Goal: Task Accomplishment & Management: Use online tool/utility

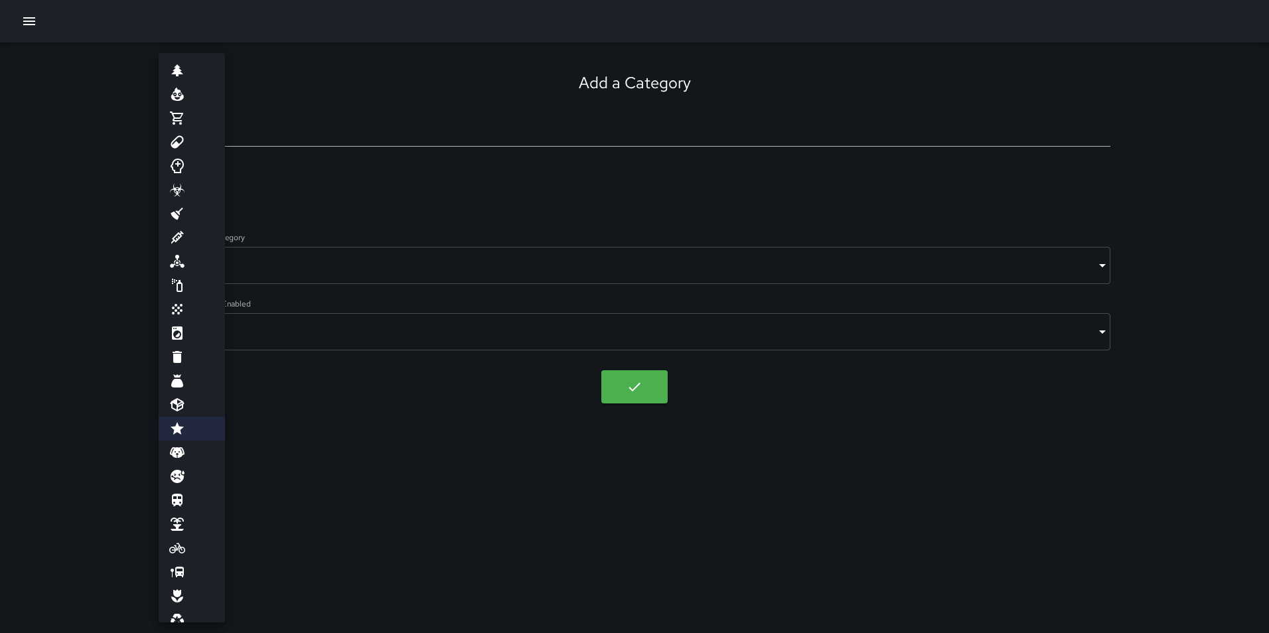
click at [78, 122] on div at bounding box center [634, 316] width 1269 height 633
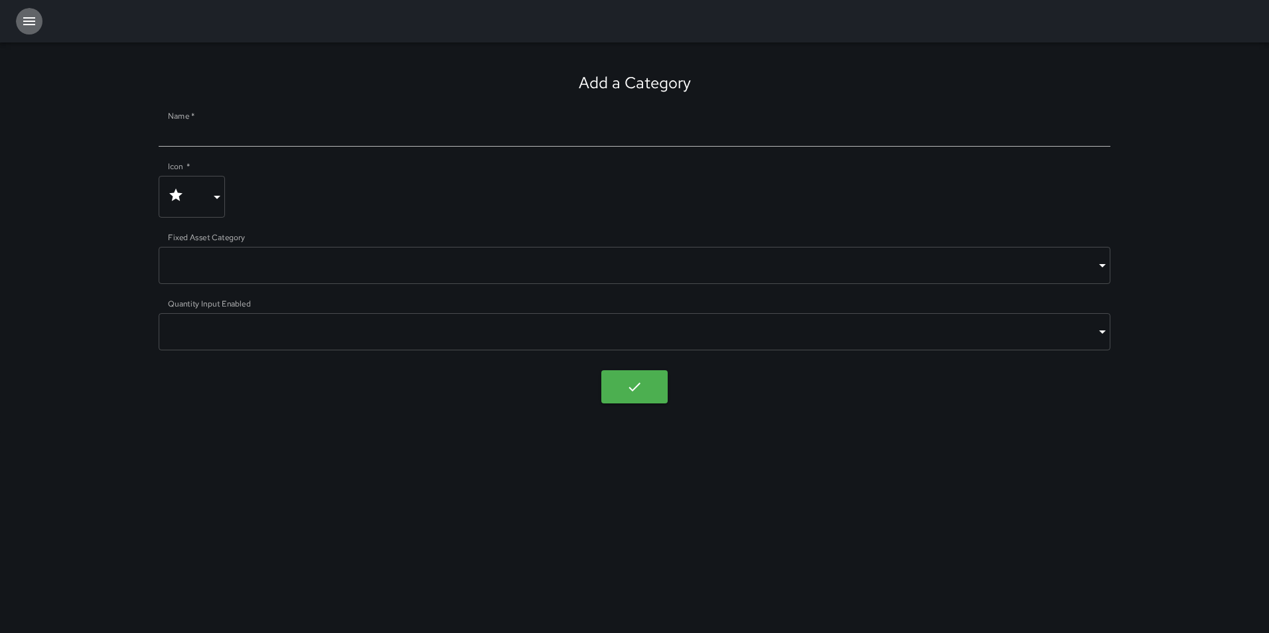
click at [21, 16] on button "button" at bounding box center [29, 21] width 27 height 27
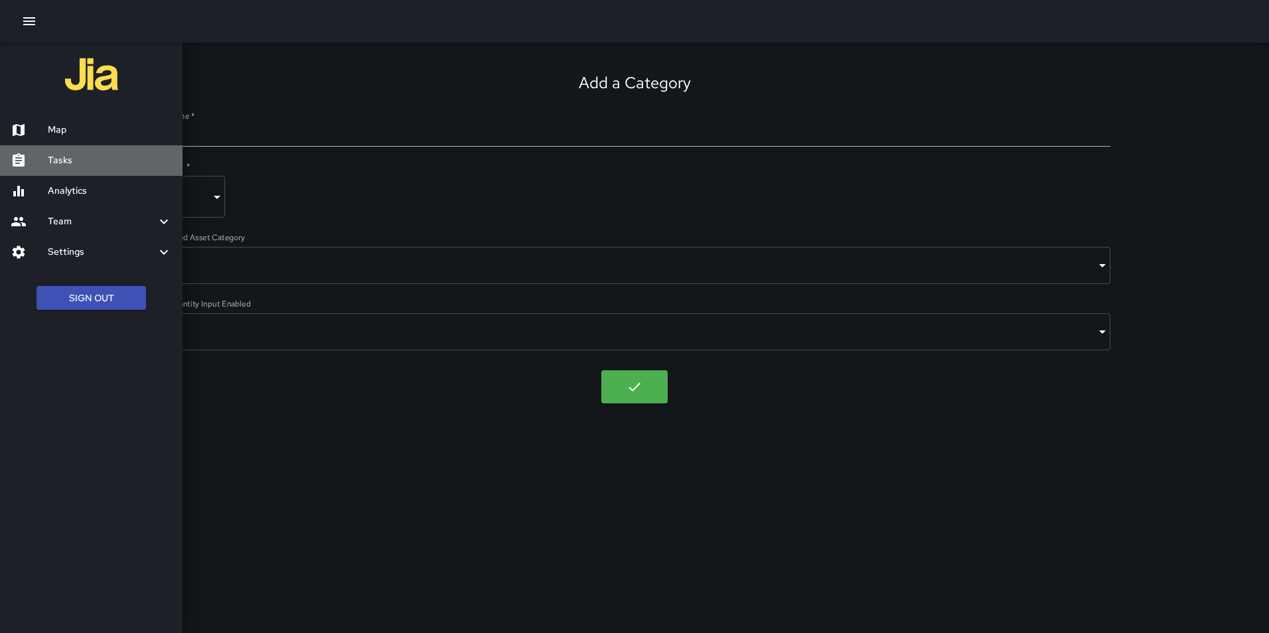
click at [62, 159] on h6 "Tasks" at bounding box center [110, 160] width 124 height 15
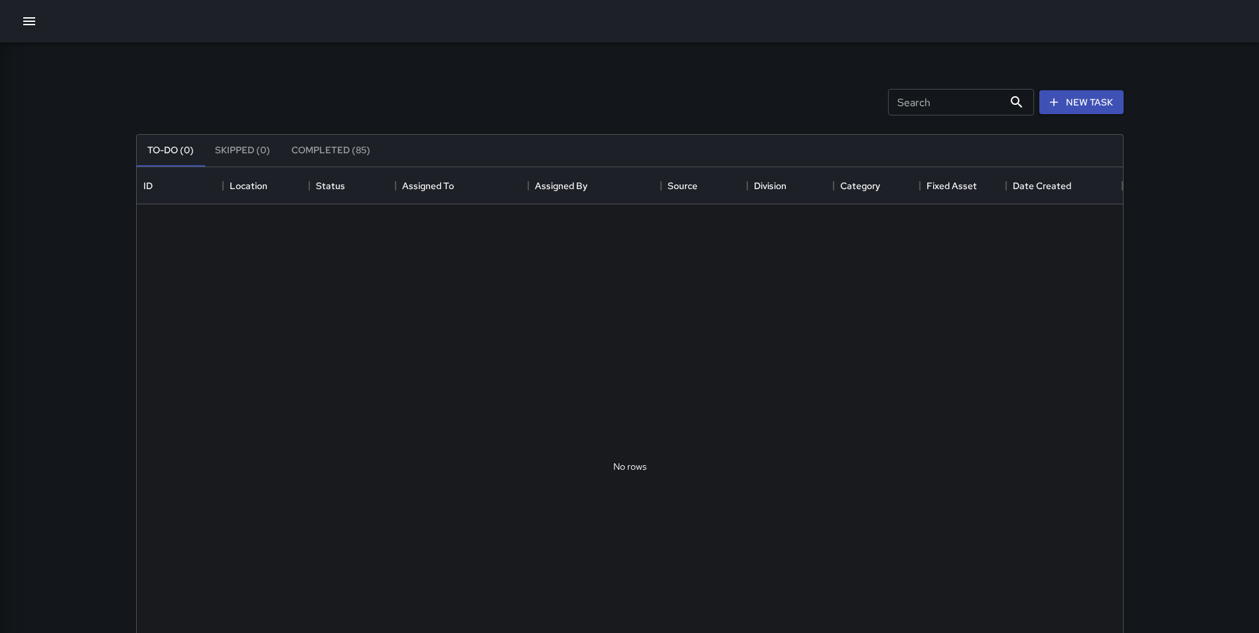
scroll to position [552, 976]
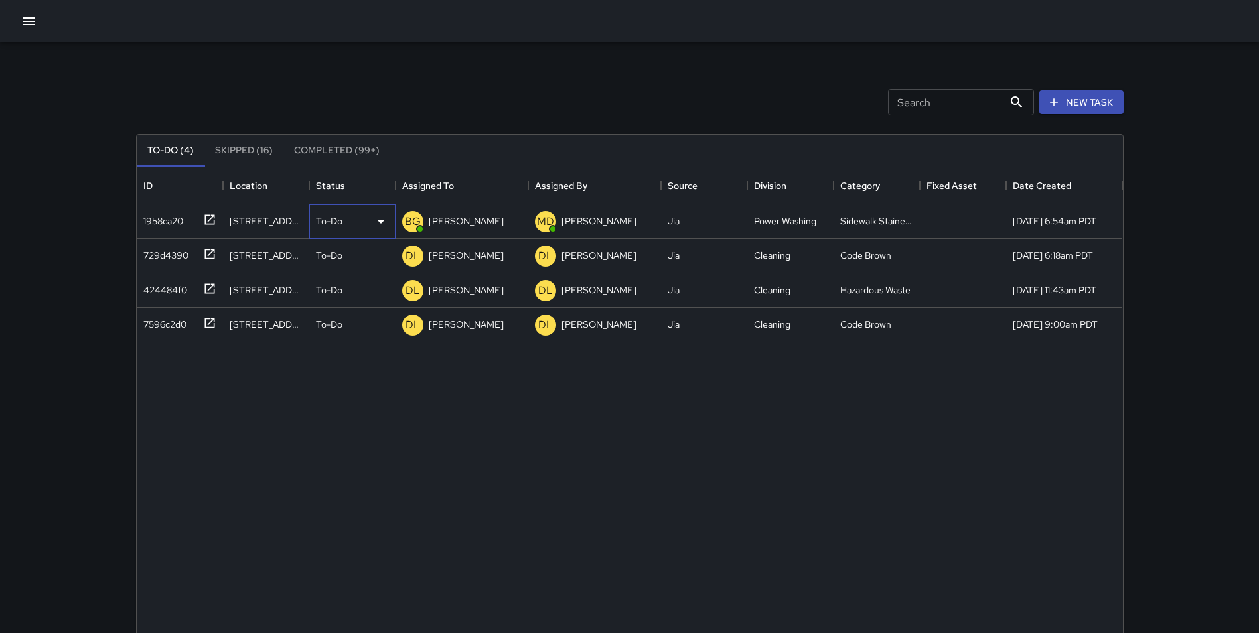
click at [378, 228] on icon at bounding box center [381, 222] width 16 height 16
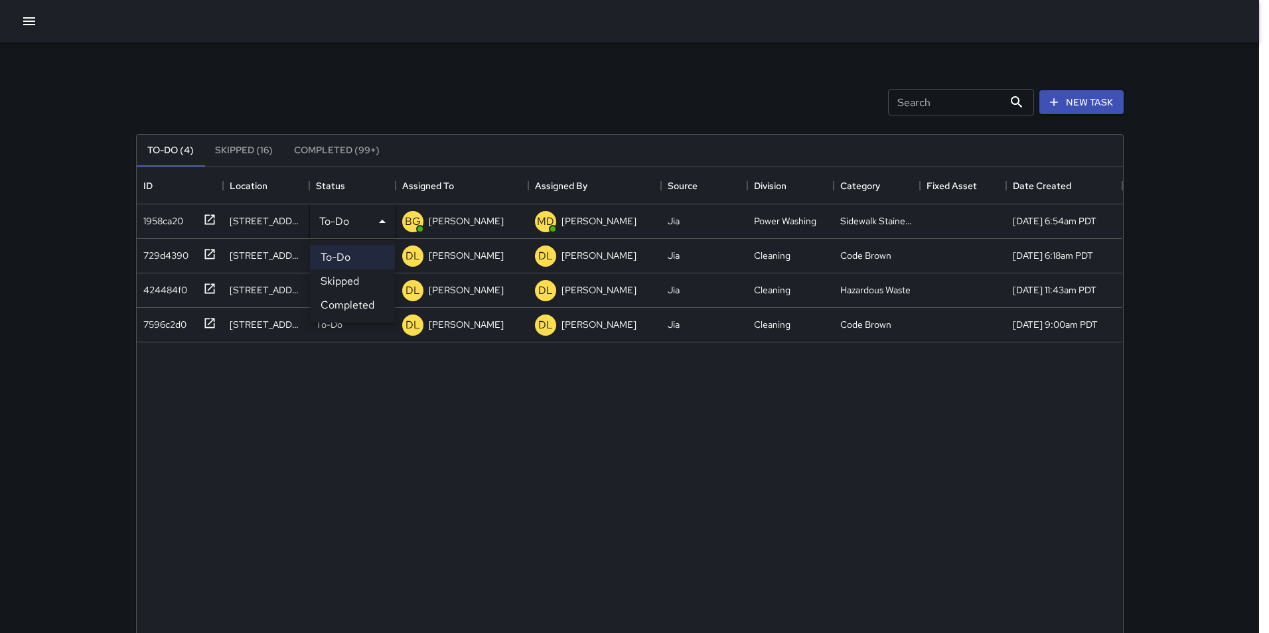
click at [217, 222] on div at bounding box center [634, 316] width 1269 height 633
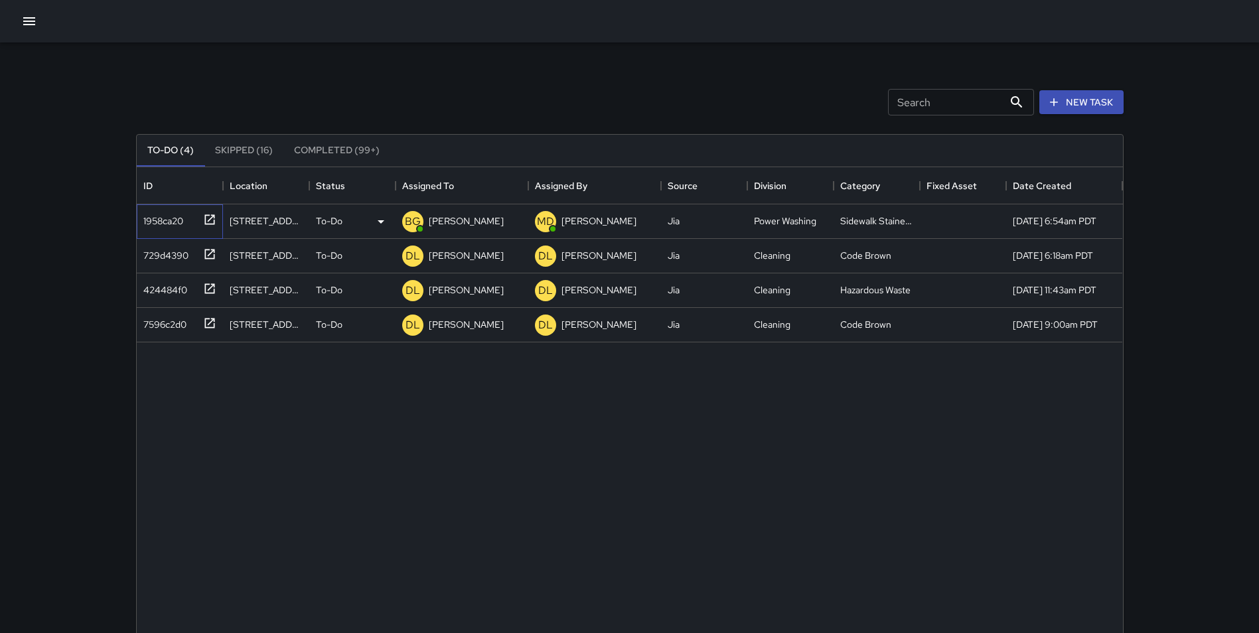
click at [215, 220] on icon at bounding box center [209, 219] width 13 height 13
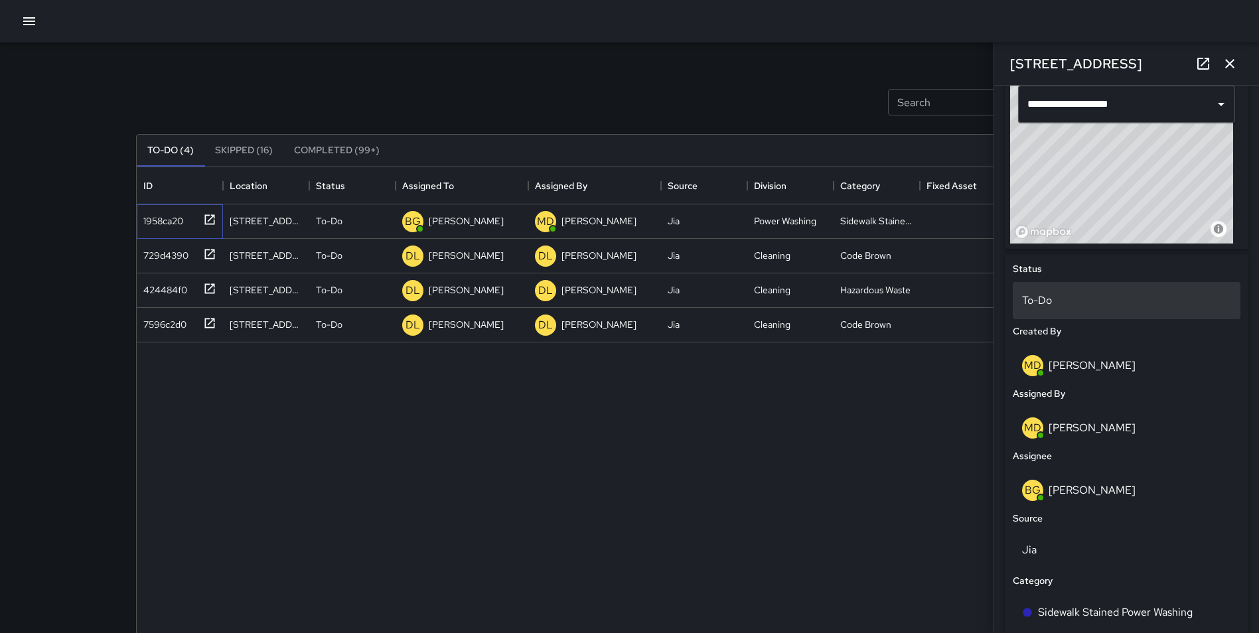
scroll to position [457, 0]
click at [1136, 296] on p "To-Do" at bounding box center [1126, 302] width 209 height 16
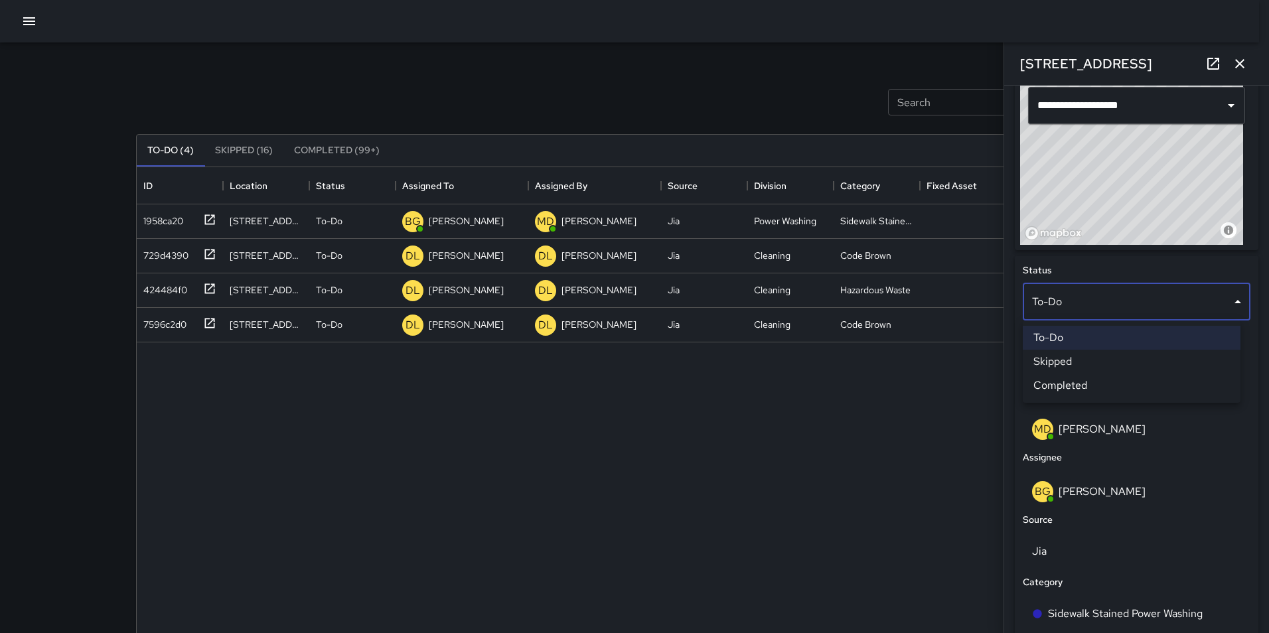
click at [1152, 358] on li "Skipped" at bounding box center [1131, 362] width 218 height 24
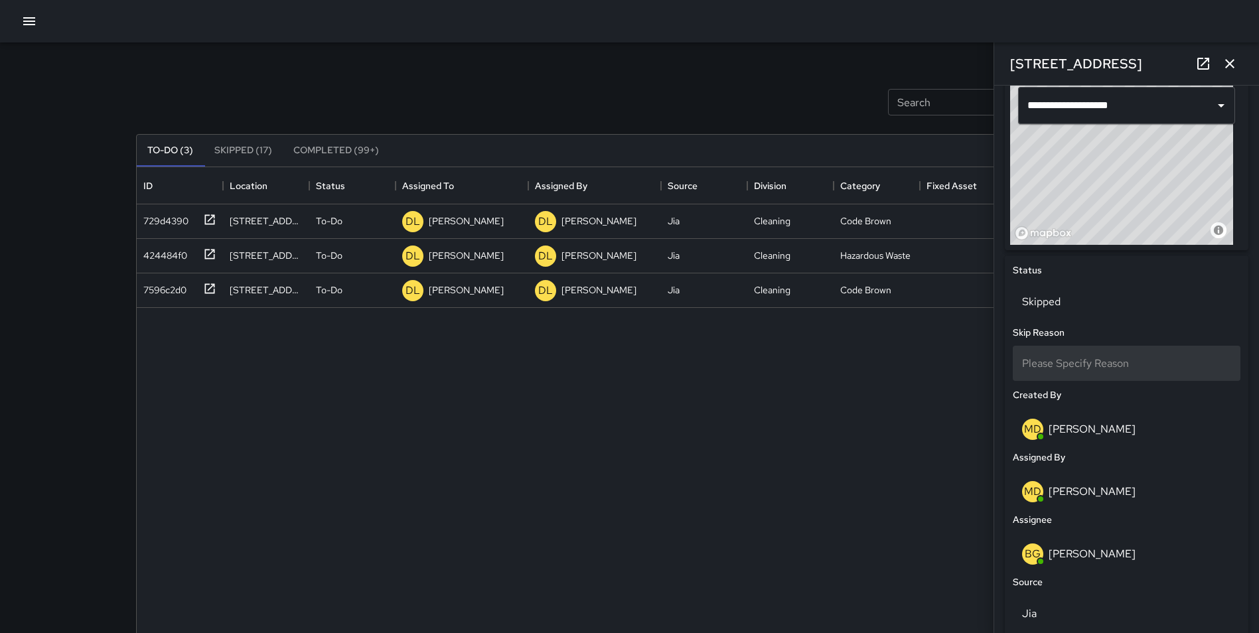
click at [1128, 363] on span "Please Specify Reason" at bounding box center [1075, 363] width 107 height 14
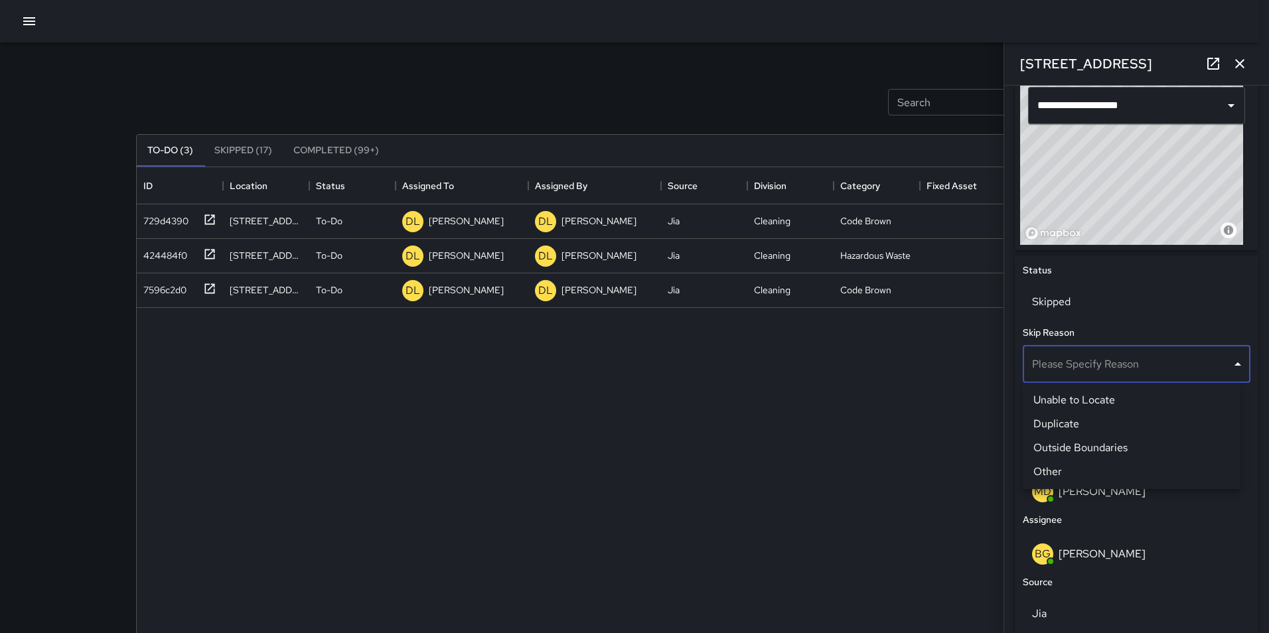
click at [1240, 65] on div at bounding box center [634, 316] width 1269 height 633
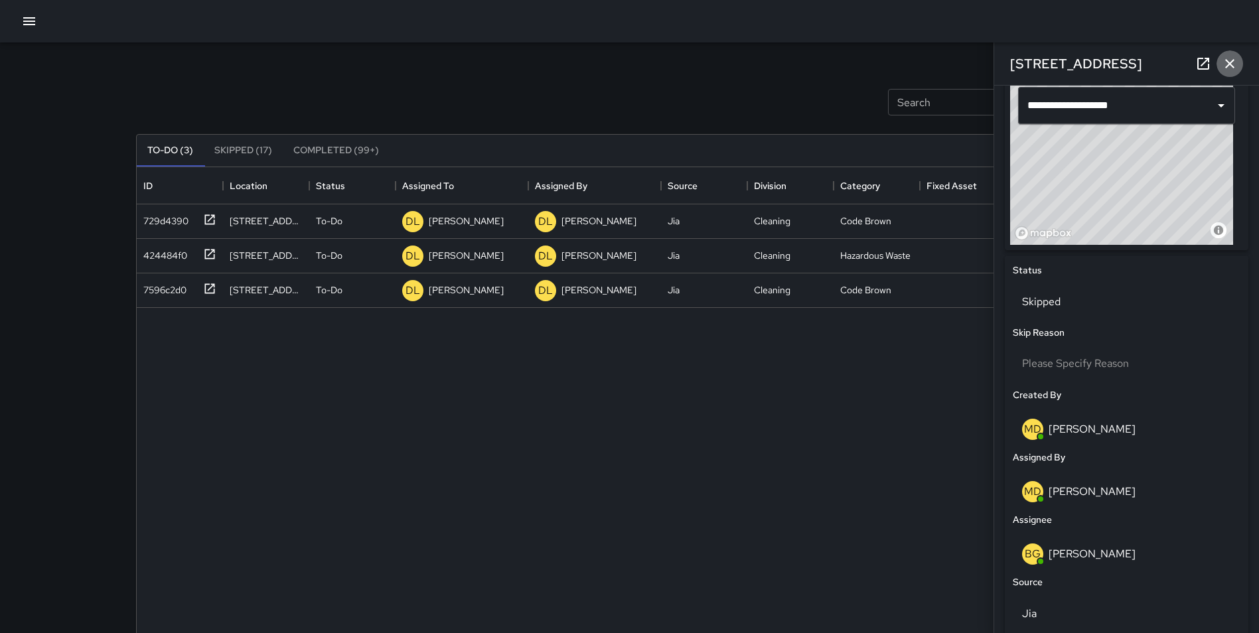
click at [1229, 58] on icon "button" at bounding box center [1230, 64] width 16 height 16
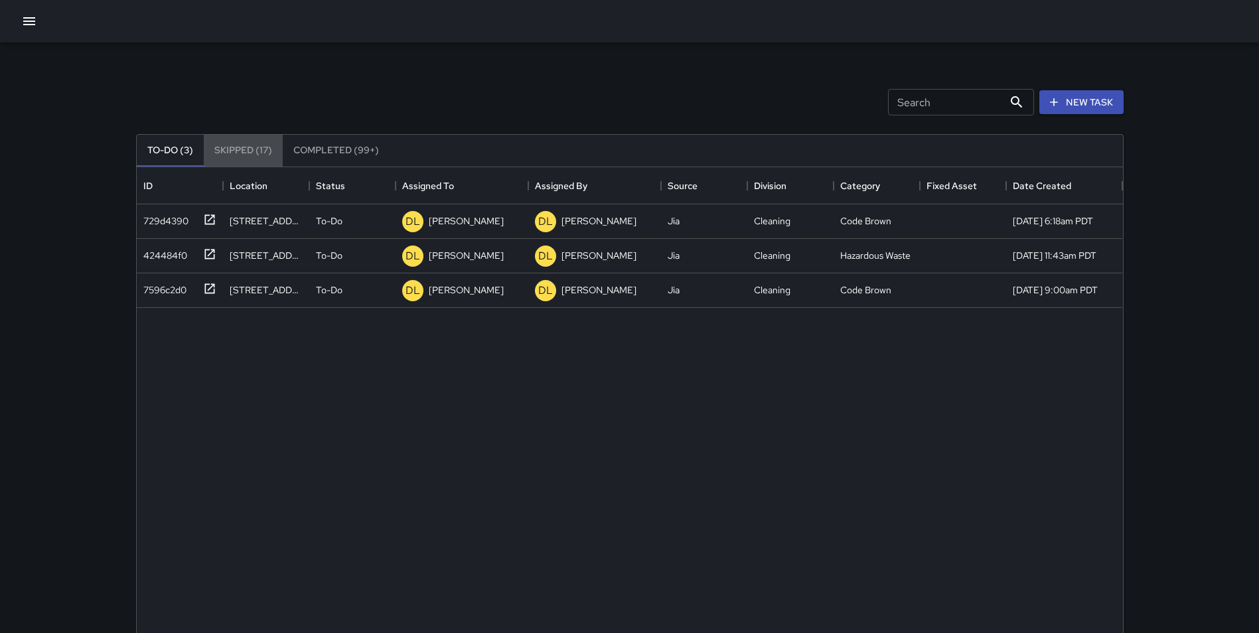
click at [231, 147] on button "Skipped (17)" at bounding box center [243, 151] width 79 height 32
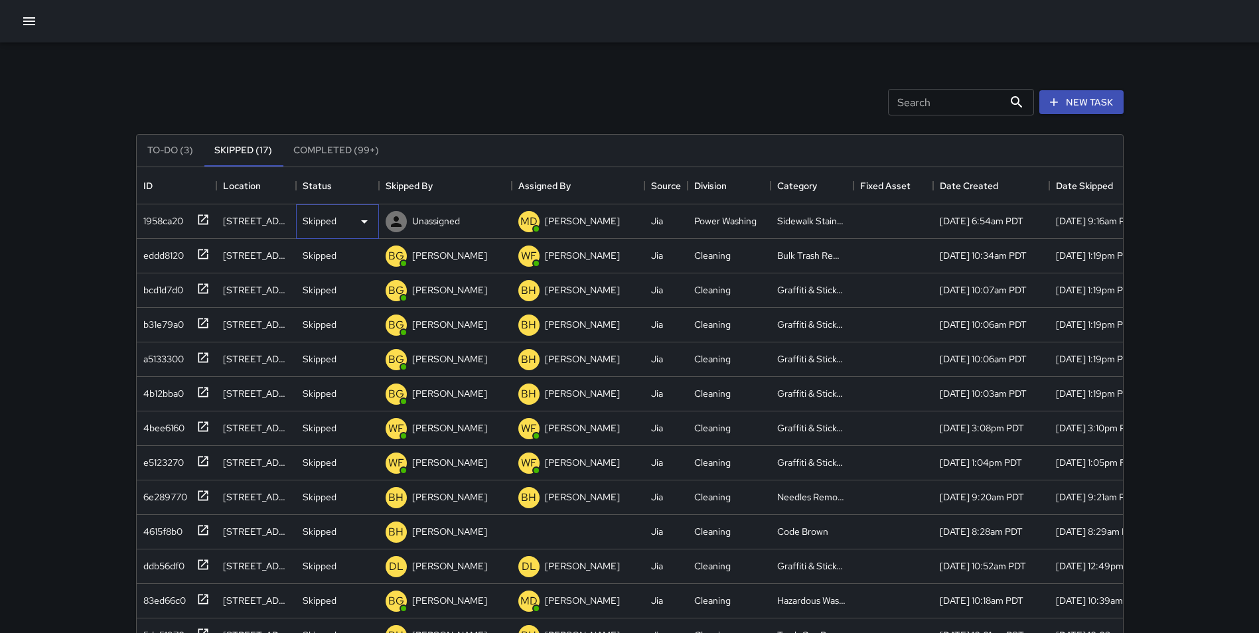
click at [328, 219] on p "Skipped" at bounding box center [320, 220] width 34 height 13
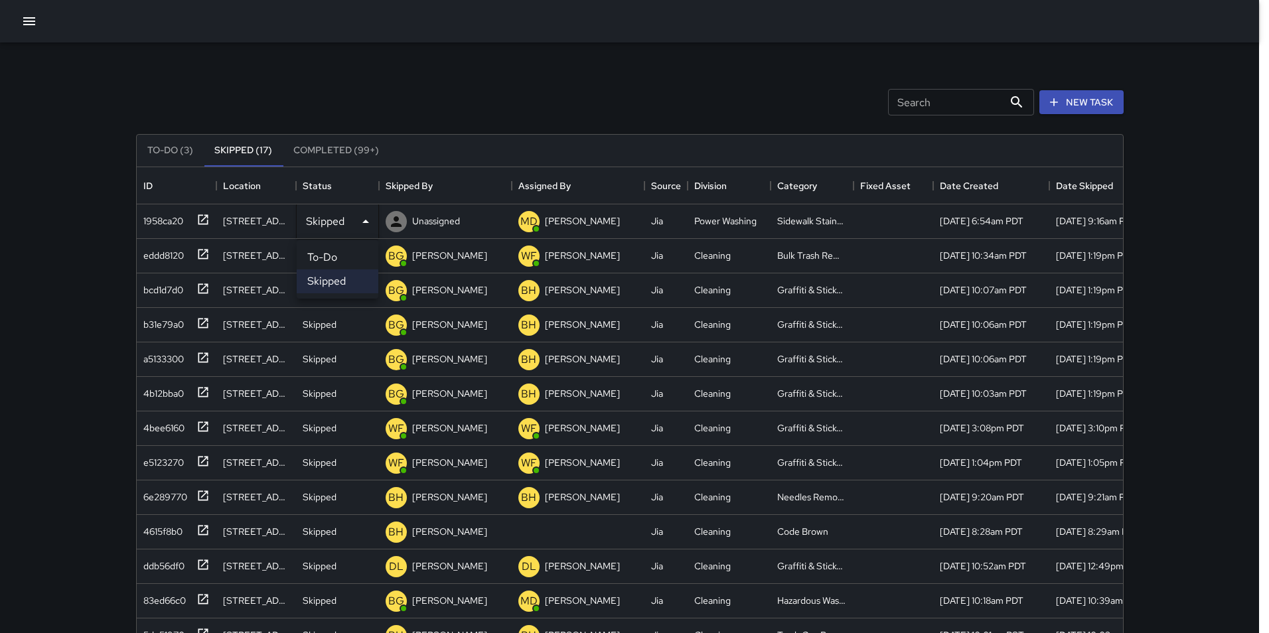
click at [336, 257] on li "To-Do" at bounding box center [338, 258] width 82 height 24
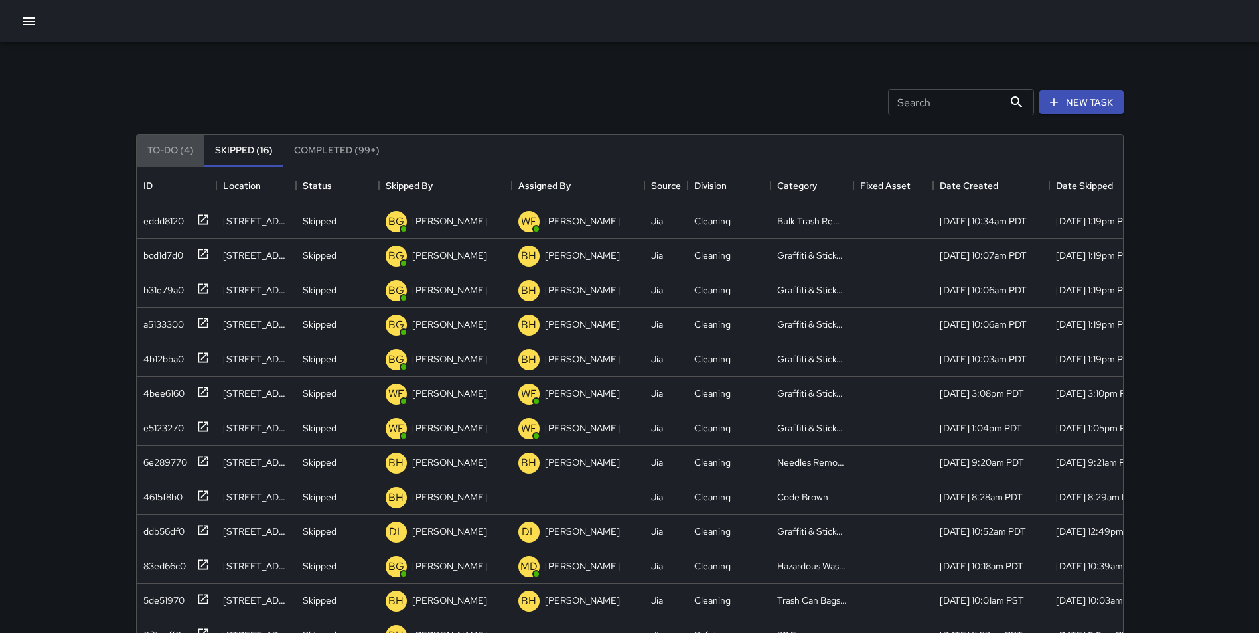
click at [164, 148] on button "To-Do (4)" at bounding box center [171, 151] width 68 height 32
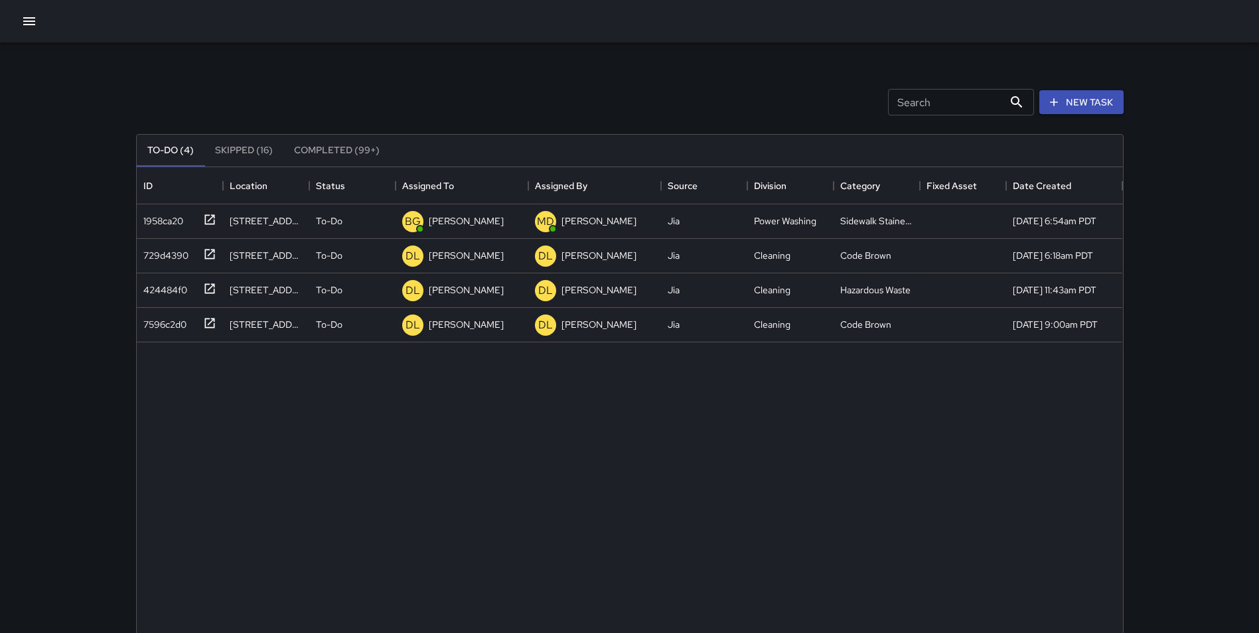
click at [215, 98] on div "Search Search New Task" at bounding box center [629, 102] width 993 height 69
click at [214, 217] on icon at bounding box center [209, 219] width 10 height 10
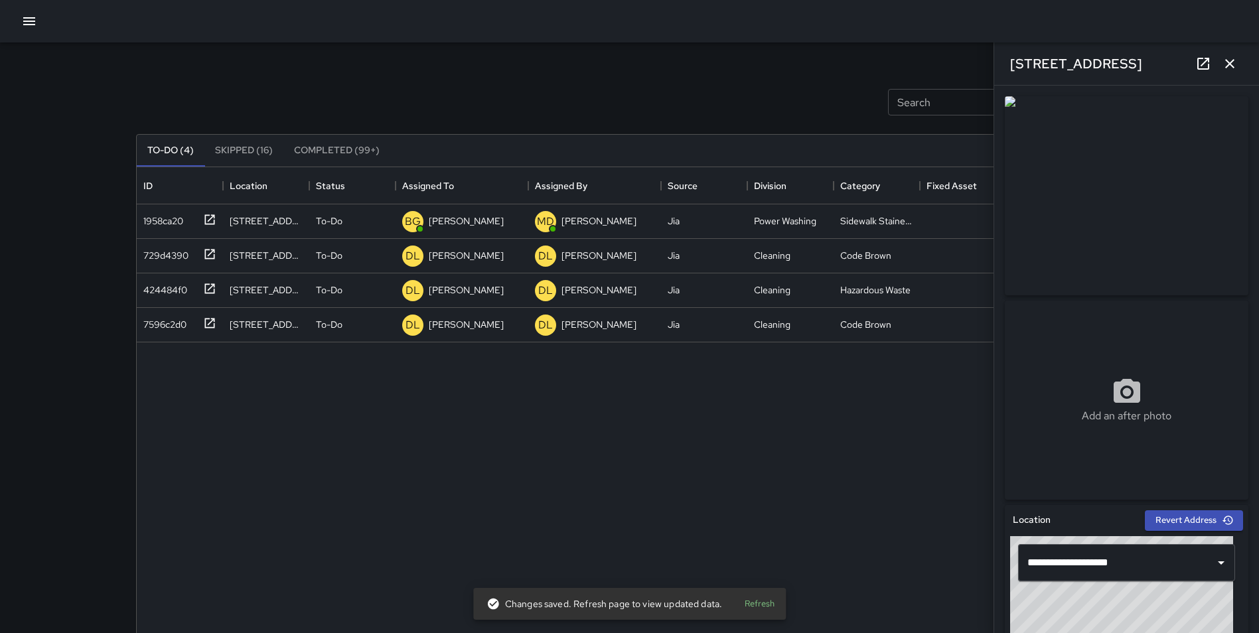
click at [1228, 67] on icon "button" at bounding box center [1230, 64] width 16 height 16
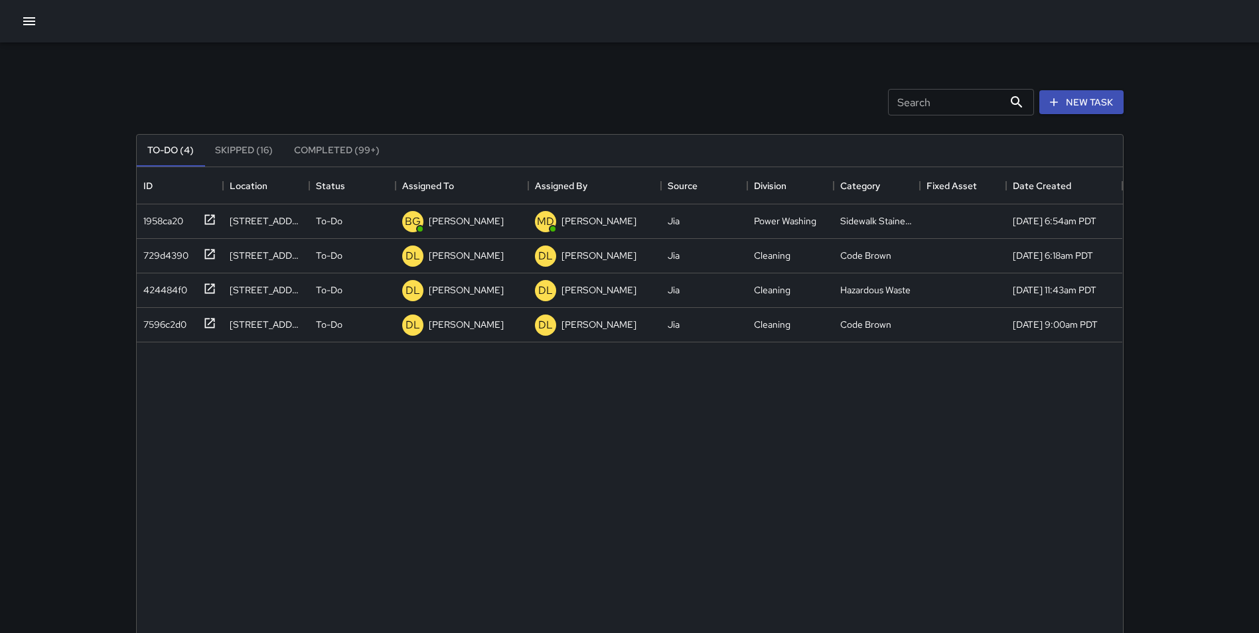
click at [447, 86] on div "Search Search New Task" at bounding box center [629, 102] width 993 height 69
click at [203, 212] on div at bounding box center [207, 219] width 19 height 22
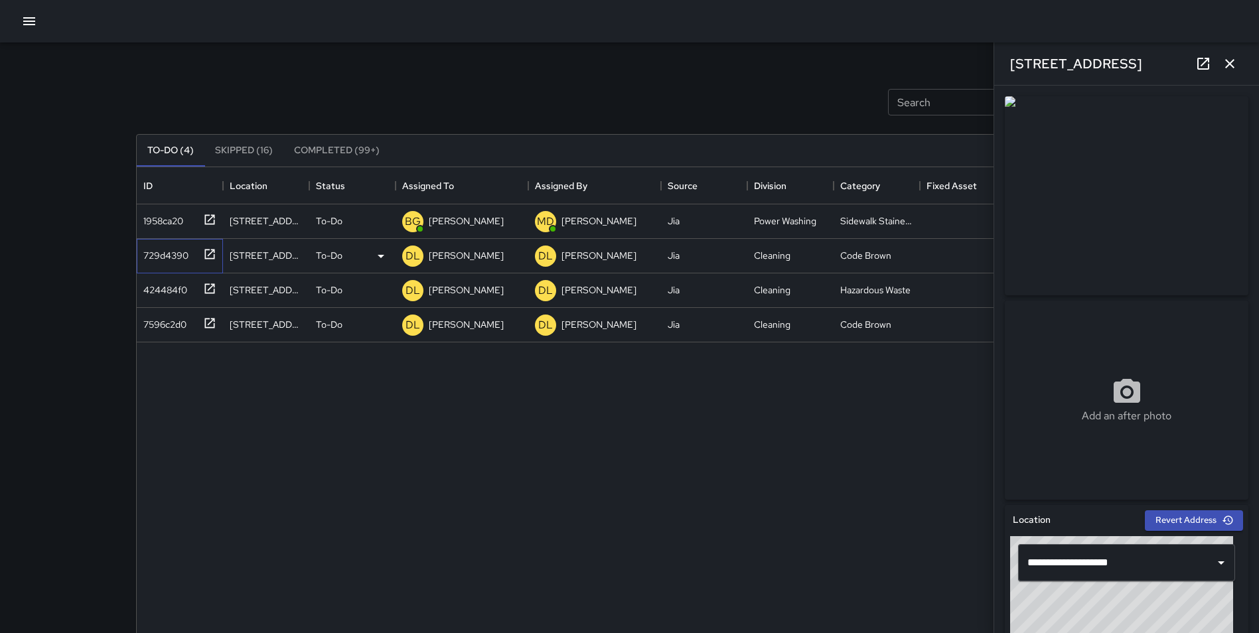
click at [205, 249] on icon at bounding box center [209, 254] width 10 height 10
click at [209, 289] on icon at bounding box center [209, 288] width 10 height 10
click at [213, 321] on icon at bounding box center [209, 322] width 13 height 13
click at [1231, 62] on icon "button" at bounding box center [1229, 63] width 9 height 9
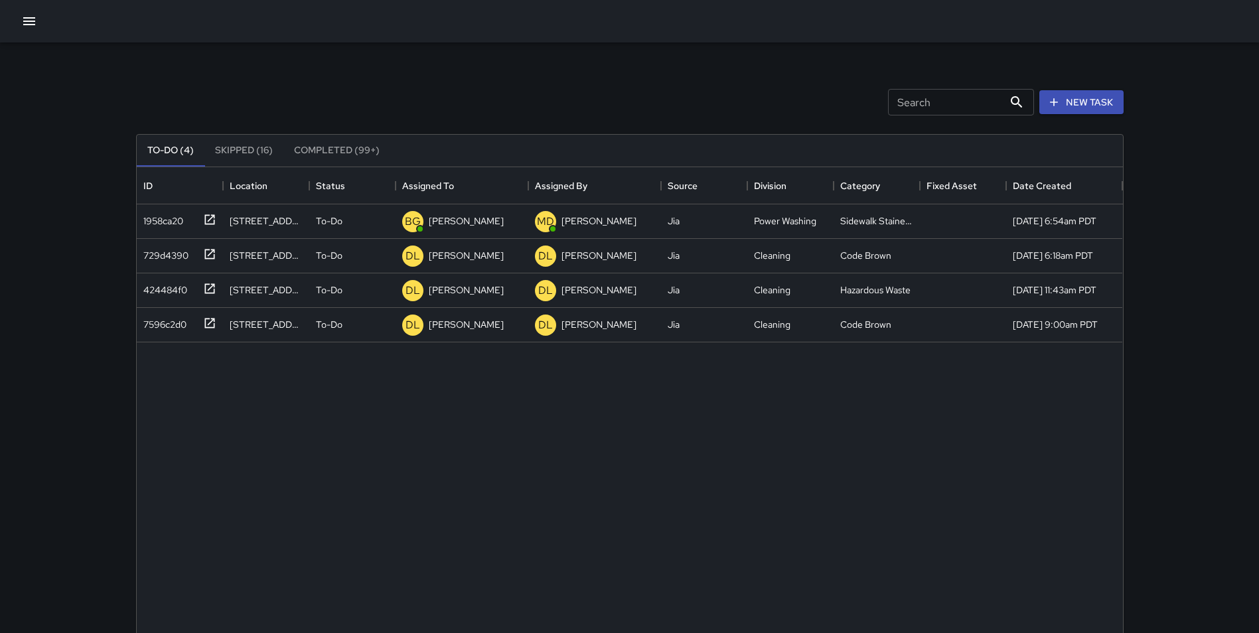
click at [462, 111] on div "Search Search New Task" at bounding box center [629, 102] width 993 height 69
